Goal: Transaction & Acquisition: Purchase product/service

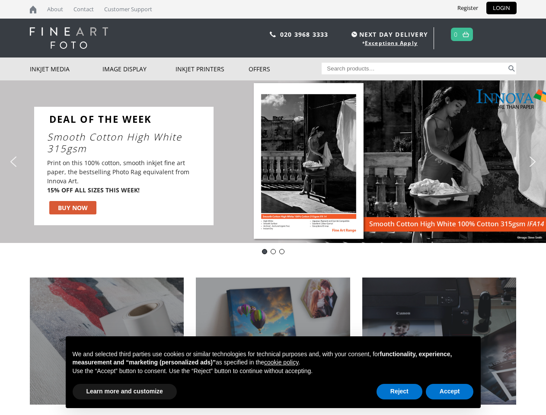
click at [273, 208] on div "Slider" at bounding box center [362, 166] width 281 height 119
click at [273, 162] on div "Slider" at bounding box center [362, 166] width 281 height 119
click at [271, 162] on div "Slider" at bounding box center [362, 166] width 281 height 119
click at [124, 166] on p "Print on this 100% cotton, smooth inkjet fine art paper, the bestselling Photo …" at bounding box center [118, 176] width 143 height 36
click at [363, 166] on div "Slider" at bounding box center [362, 166] width 281 height 119
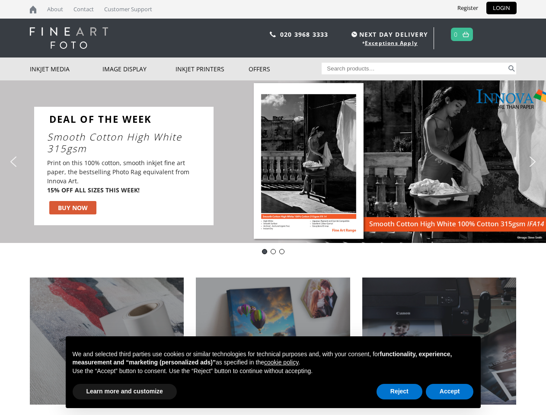
click at [13, 162] on img "previous arrow" at bounding box center [13, 162] width 14 height 14
click at [533, 162] on img "next arrow" at bounding box center [533, 162] width 14 height 14
click at [265, 252] on div "Innova Smooth Cotton High White - IFA14" at bounding box center [264, 251] width 5 height 5
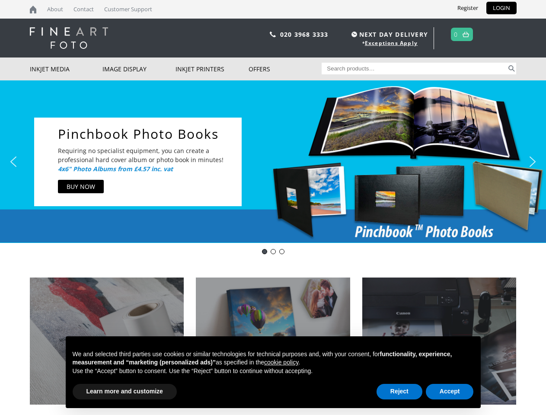
click at [273, 252] on div "Innova-general" at bounding box center [273, 251] width 5 height 5
click at [282, 252] on div "pinch book" at bounding box center [281, 251] width 5 height 5
